Goal: Information Seeking & Learning: Learn about a topic

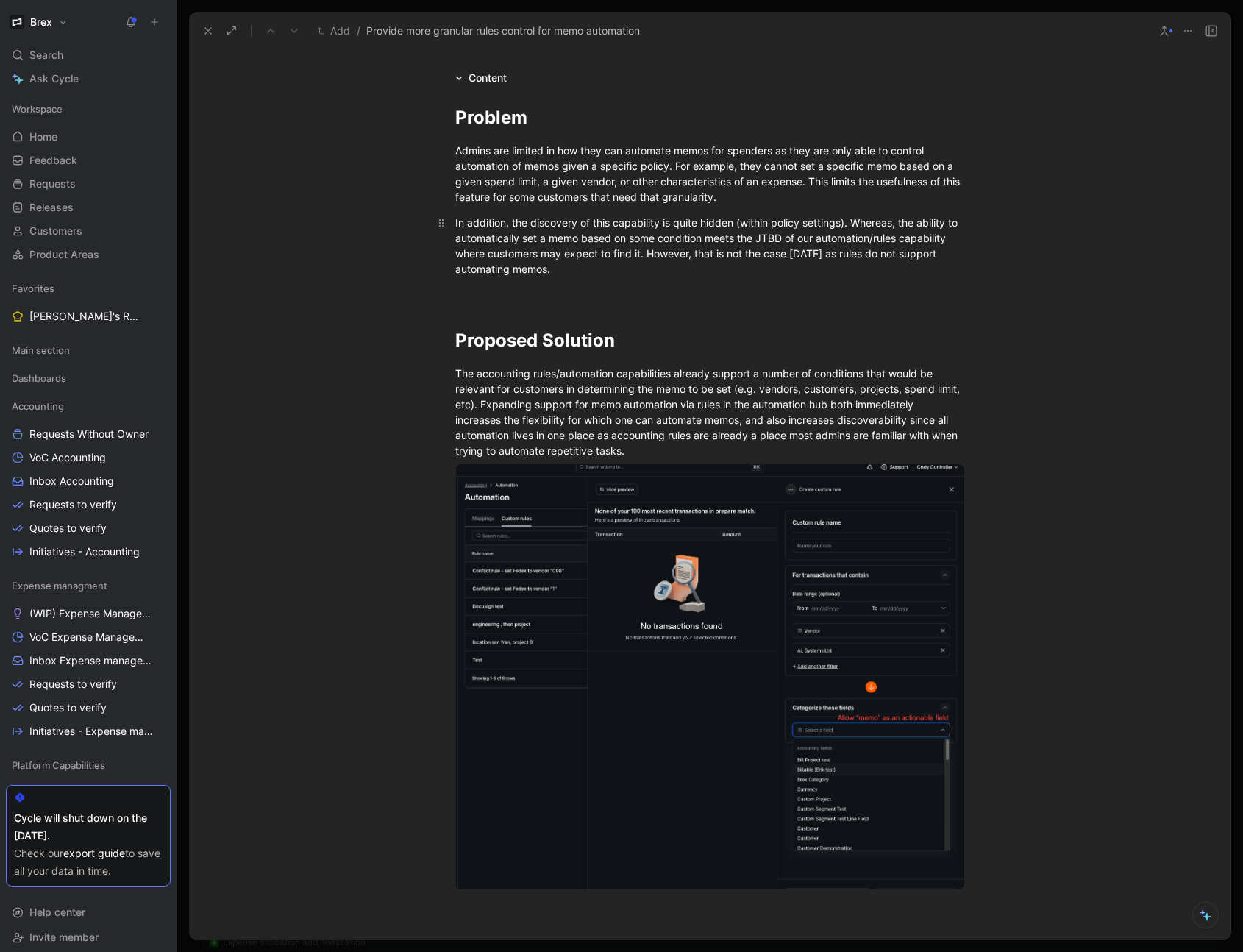
scroll to position [684, 0]
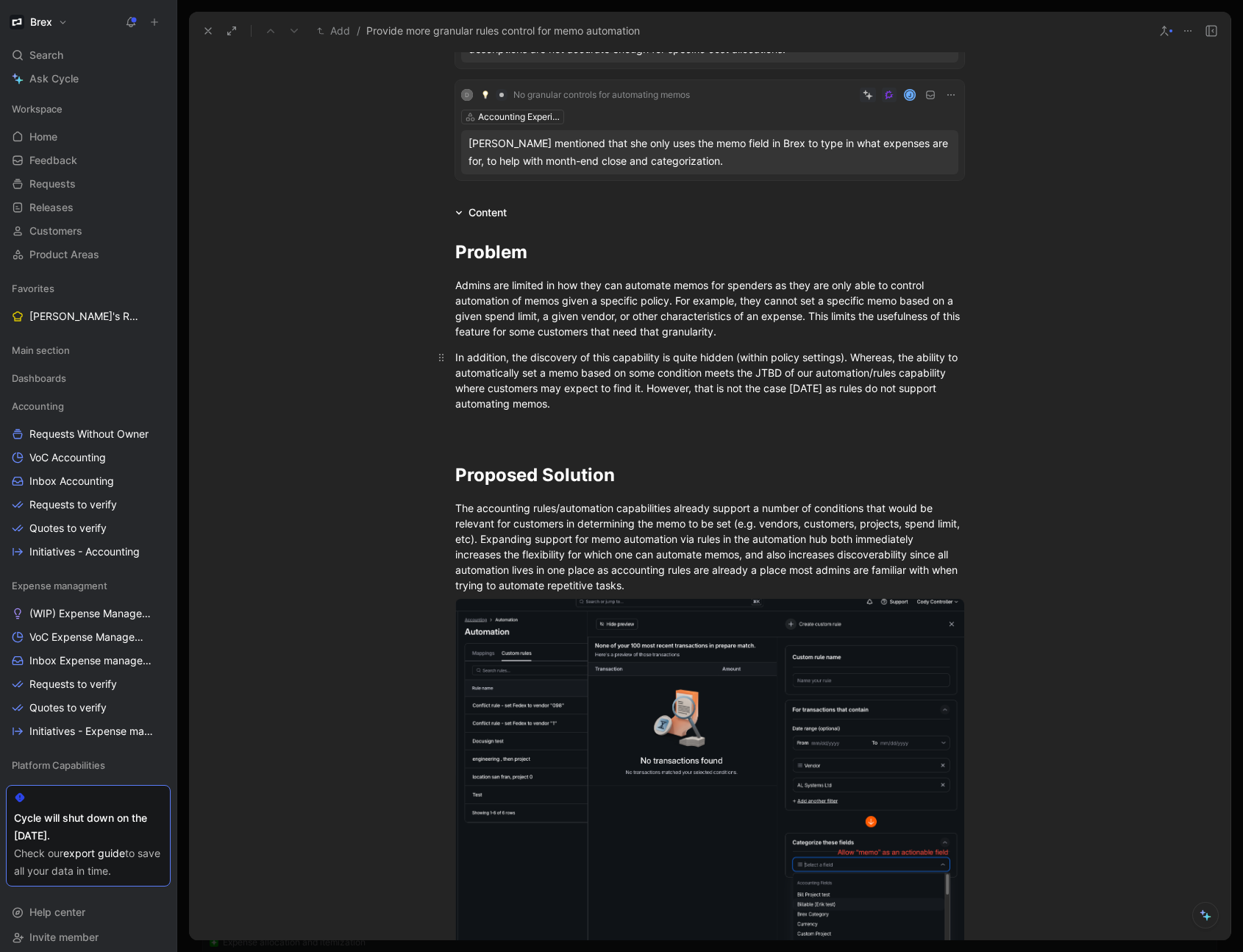
click at [561, 390] on div "In addition, the discovery of this capability is quite hidden (within policy se…" at bounding box center [709, 380] width 509 height 62
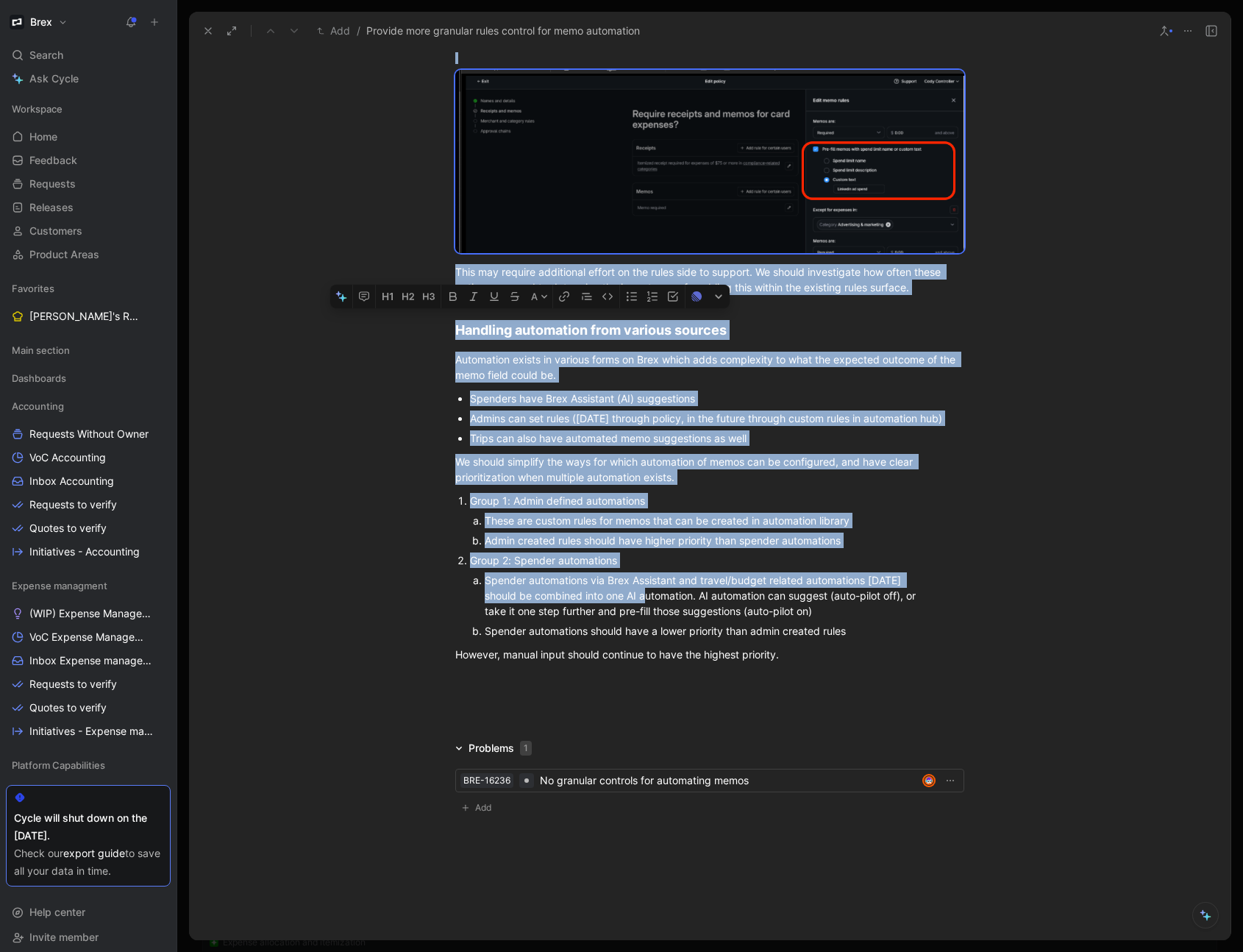
scroll to position [1893, 0]
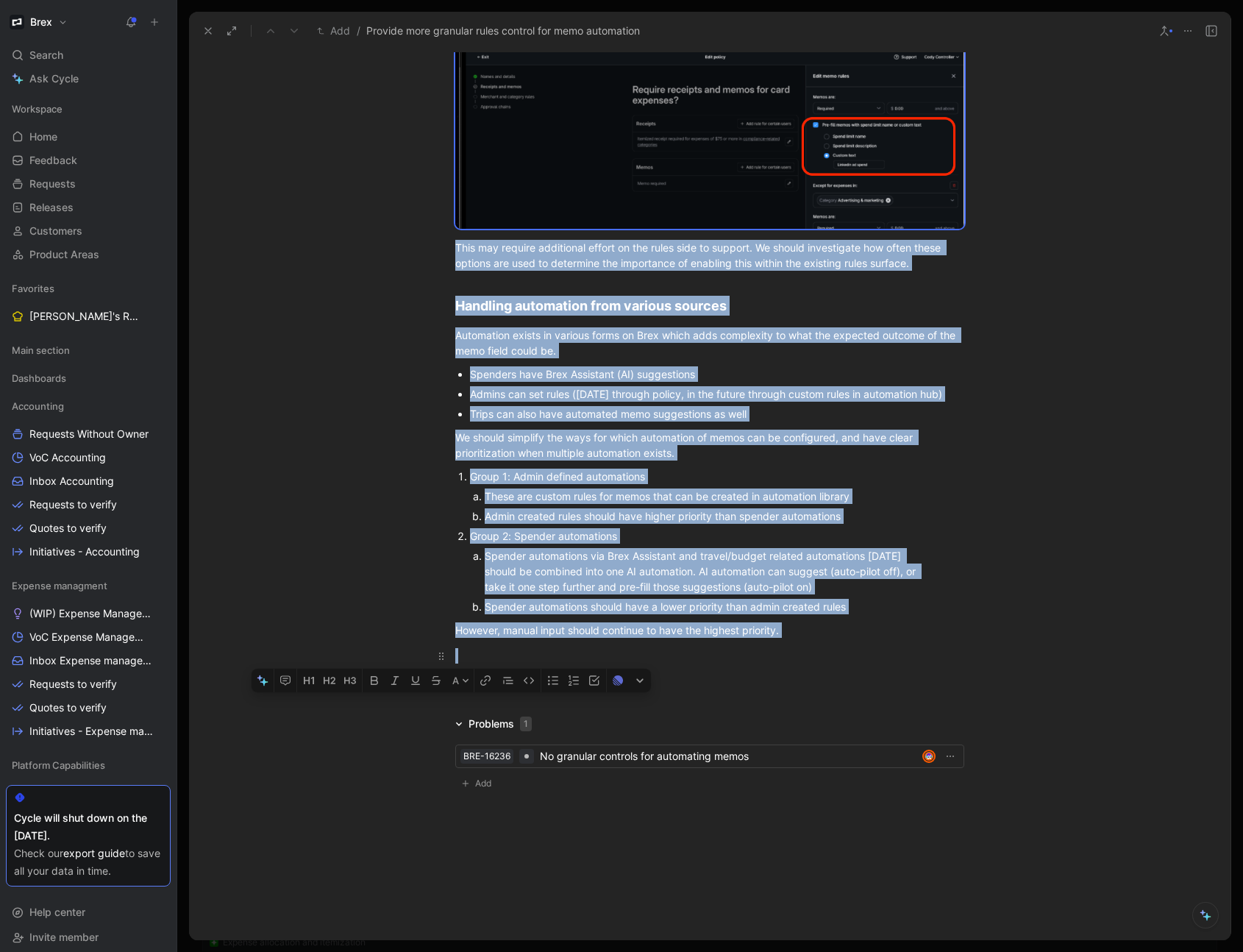
drag, startPoint x: 453, startPoint y: 256, endPoint x: 886, endPoint y: 658, distance: 590.8
copy div "Problem Admins are limited in how they can automate memos for spenders as they …"
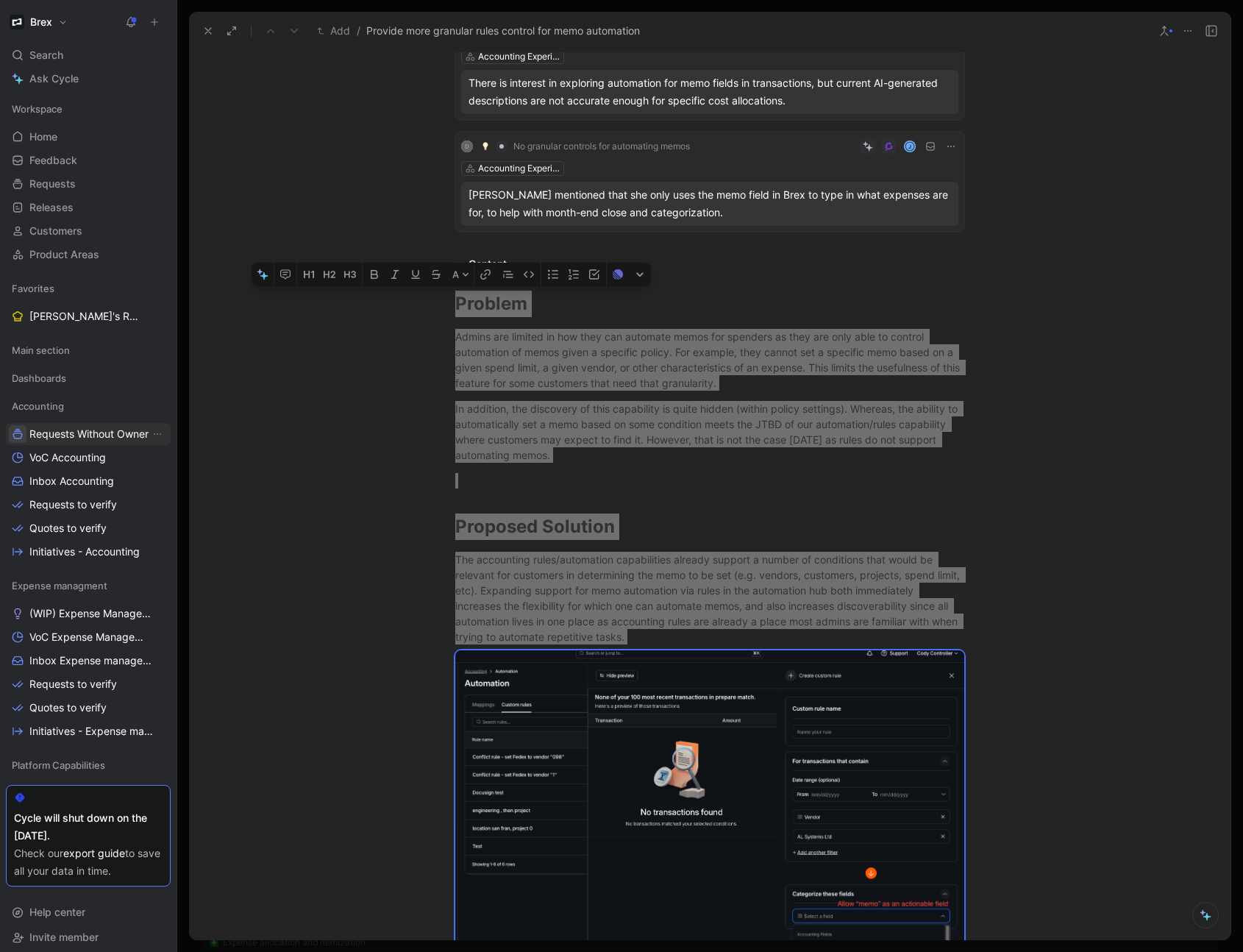
scroll to position [634, 0]
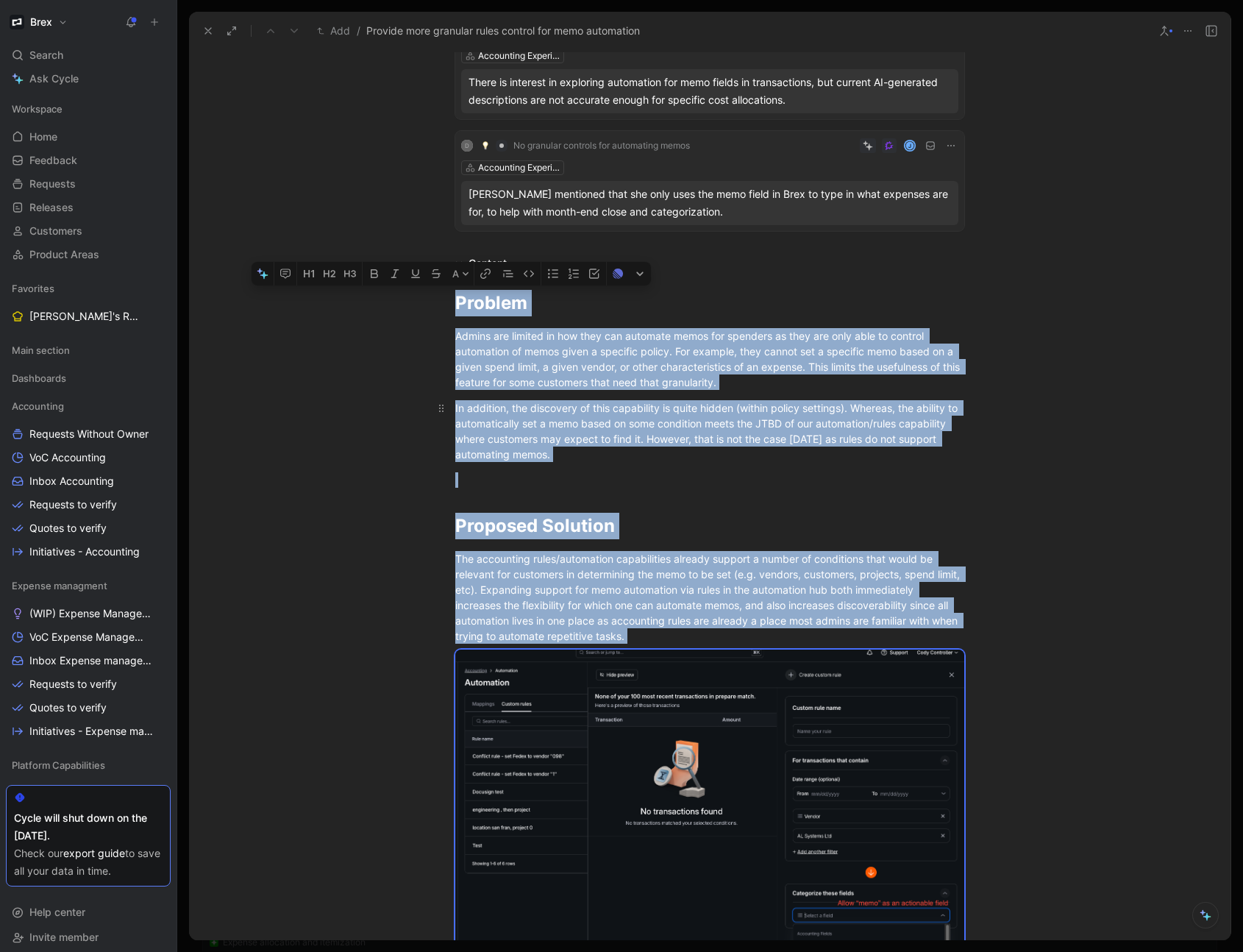
click at [580, 448] on div "In addition, the discovery of this capability is quite hidden (within policy se…" at bounding box center [709, 431] width 509 height 62
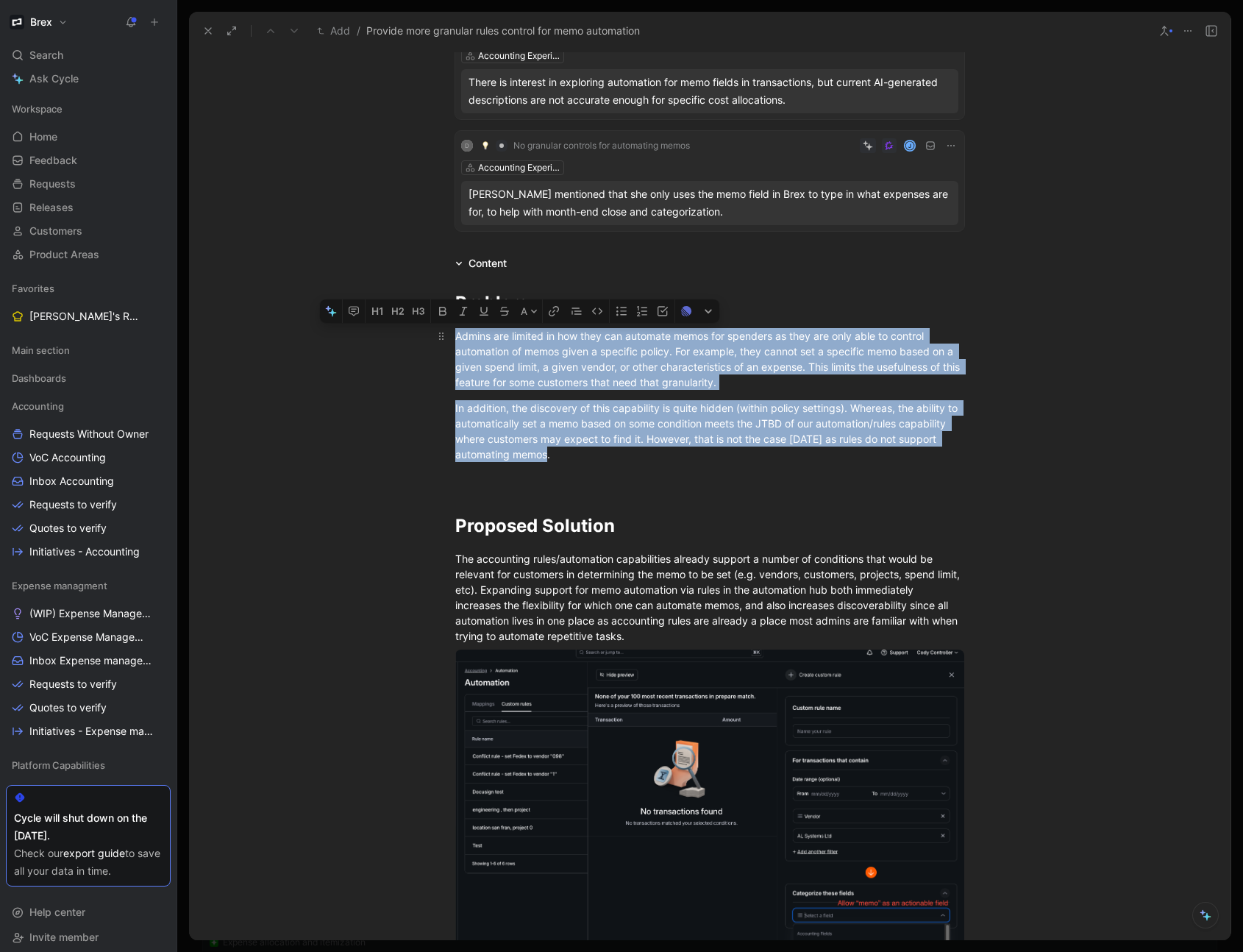
drag, startPoint x: 618, startPoint y: 462, endPoint x: 453, endPoint y: 341, distance: 204.6
copy div "Admins are limited in how they can automate memos for spenders as they are only…"
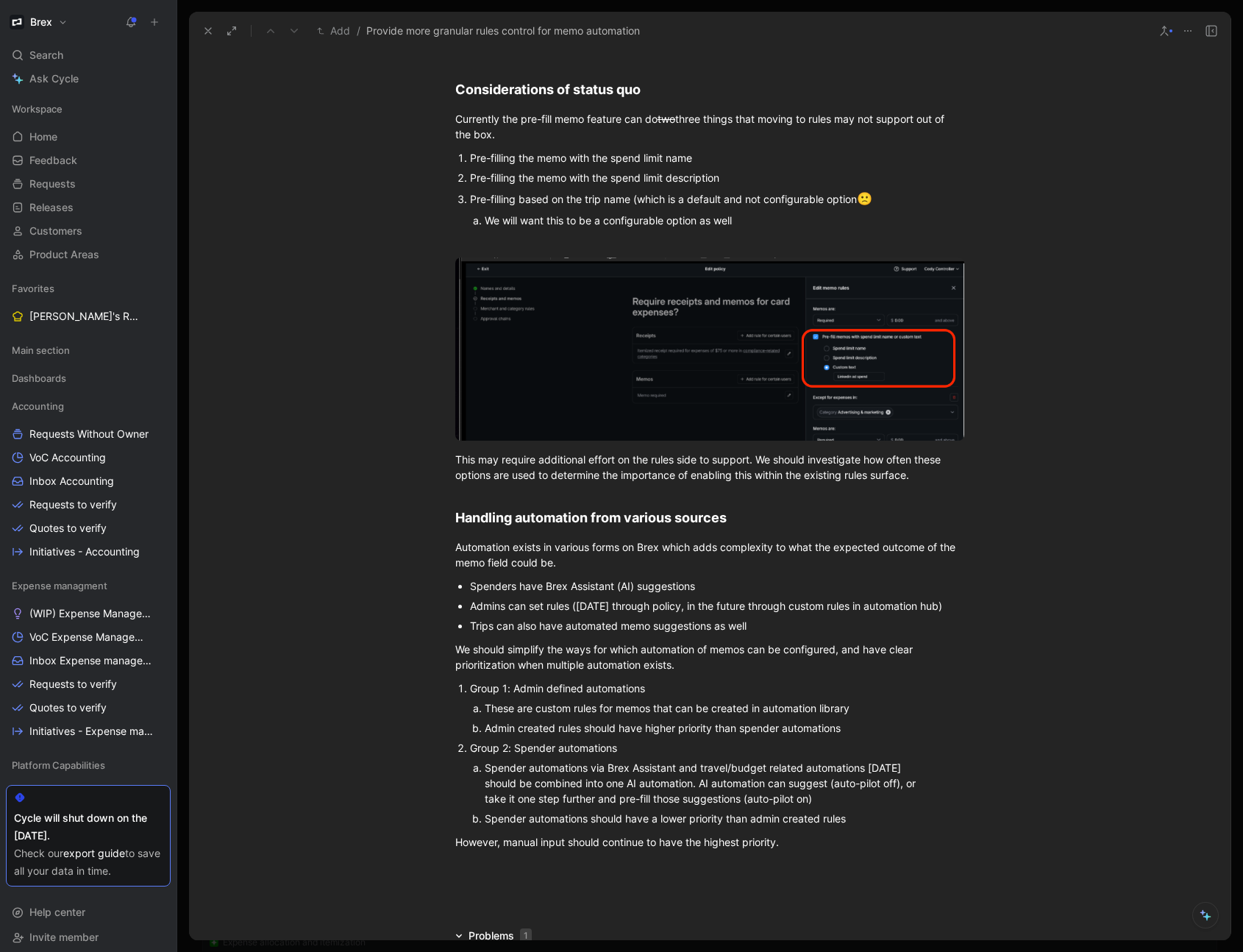
scroll to position [1243, 0]
